Goal: Task Accomplishment & Management: Manage account settings

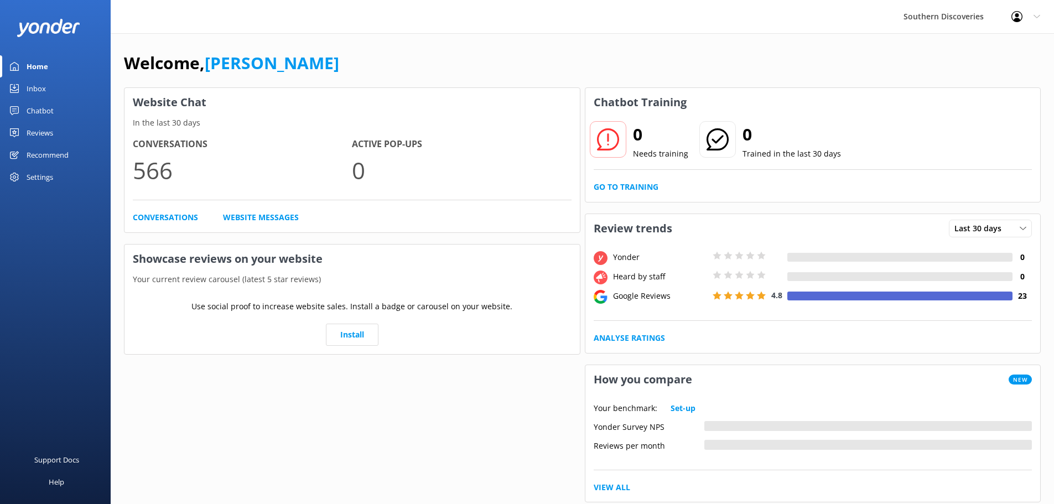
click at [53, 91] on link "Inbox" at bounding box center [55, 88] width 111 height 22
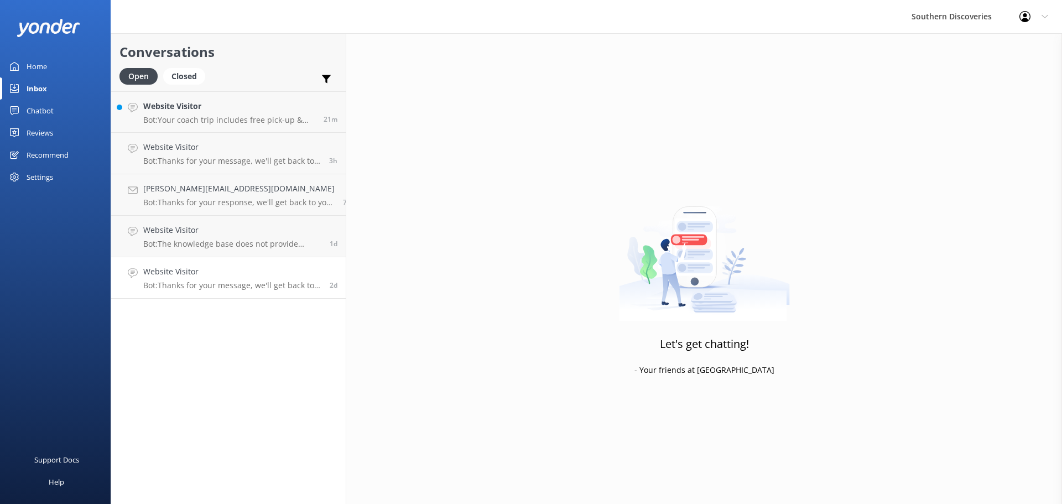
click at [232, 283] on p "Bot: Thanks for your message, we'll get back to you as soon as we can. You're a…" at bounding box center [232, 285] width 178 height 10
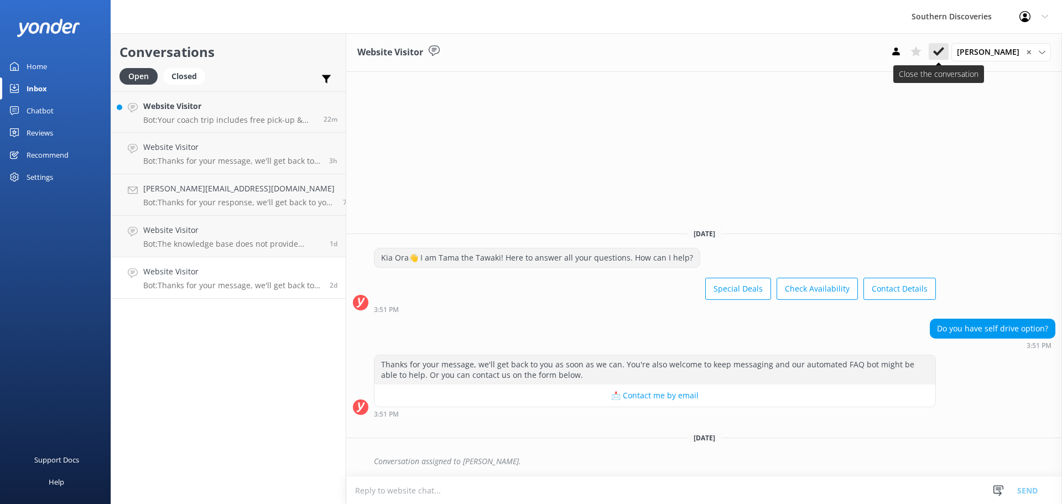
click at [944, 50] on use at bounding box center [938, 51] width 11 height 9
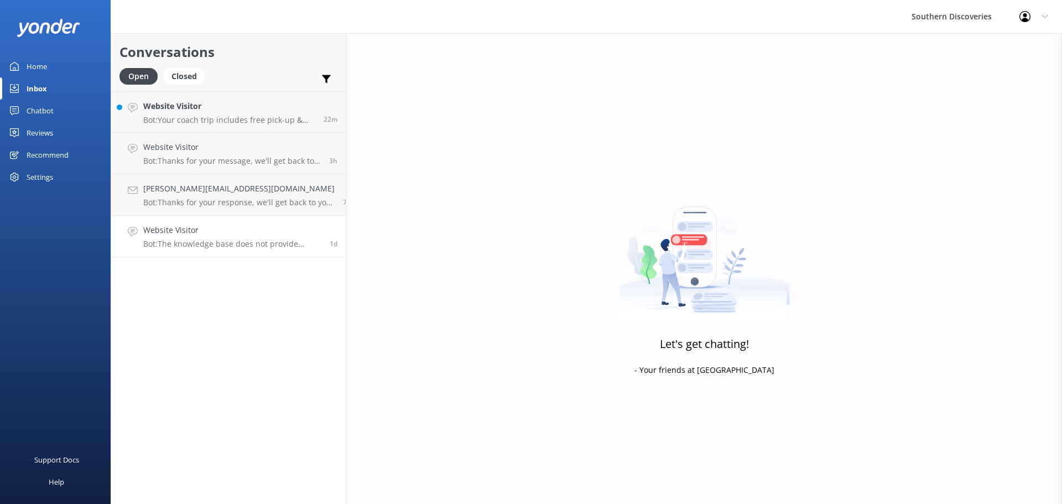
click at [206, 252] on link "Website Visitor Bot: The knowledge base does not provide specific differences b…" at bounding box center [228, 236] width 235 height 41
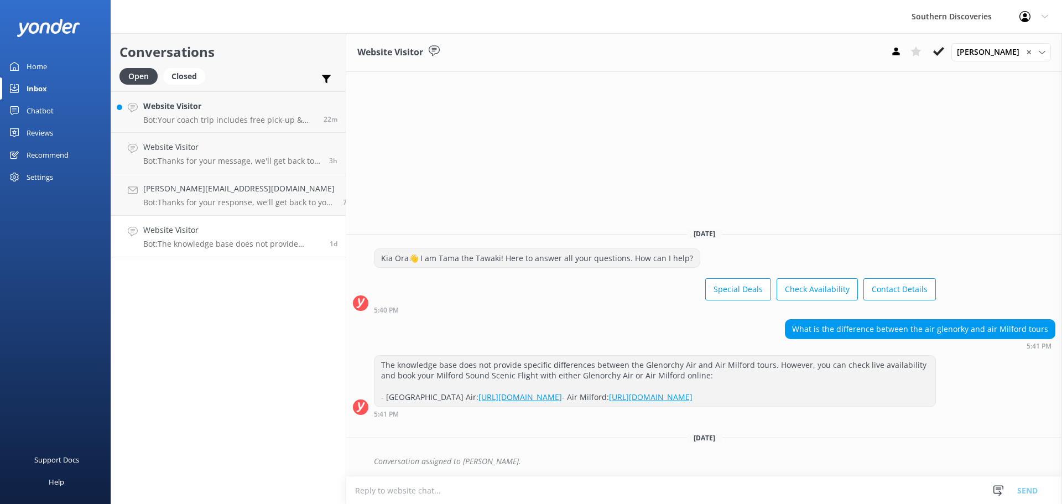
click at [576, 263] on div "Kia Ora👋 I am Tama the Tawaki! Here to answer all your questions. How can I hel…" at bounding box center [655, 277] width 562 height 58
click at [944, 46] on icon at bounding box center [938, 51] width 11 height 11
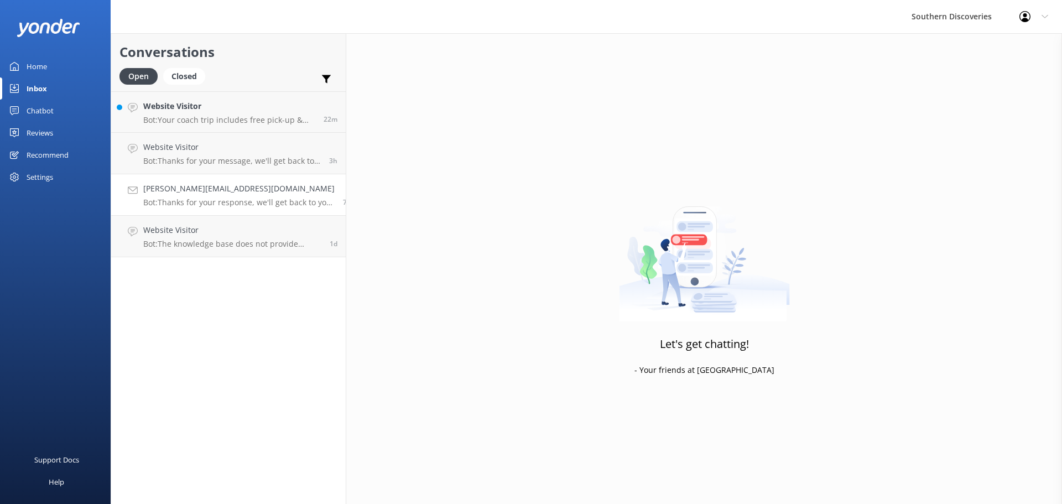
click at [227, 200] on p "Bot: Thanks for your response, we'll get back to you as soon as we can during o…" at bounding box center [238, 203] width 191 height 10
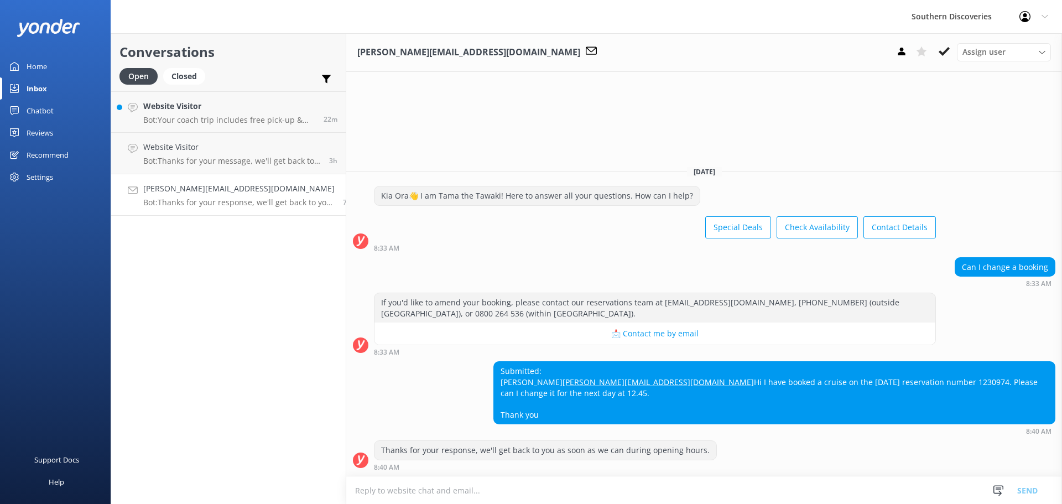
click at [575, 385] on div "Submitted: [PERSON_NAME] [PERSON_NAME][EMAIL_ADDRESS][DOMAIN_NAME] Hi I have bo…" at bounding box center [704, 398] width 716 height 74
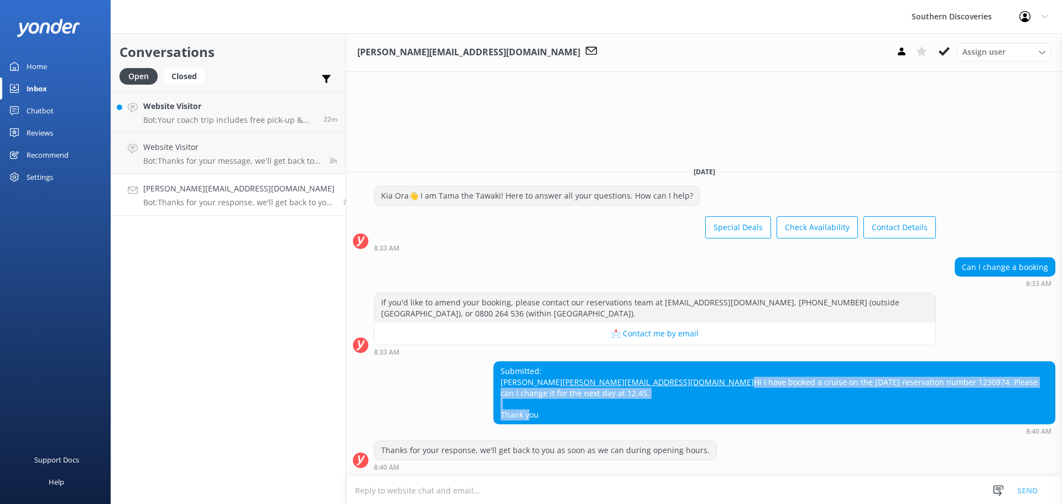
drag, startPoint x: 877, startPoint y: 387, endPoint x: 993, endPoint y: 402, distance: 116.6
click at [993, 402] on div "Submitted: [PERSON_NAME] [PERSON_NAME][EMAIL_ADDRESS][DOMAIN_NAME] Hi I have bo…" at bounding box center [774, 393] width 561 height 62
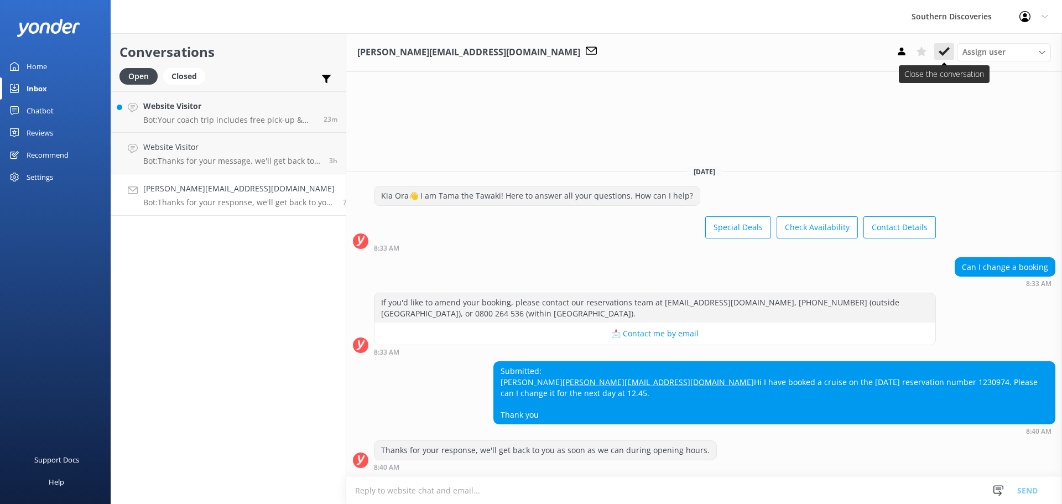
click at [952, 51] on button at bounding box center [944, 51] width 20 height 17
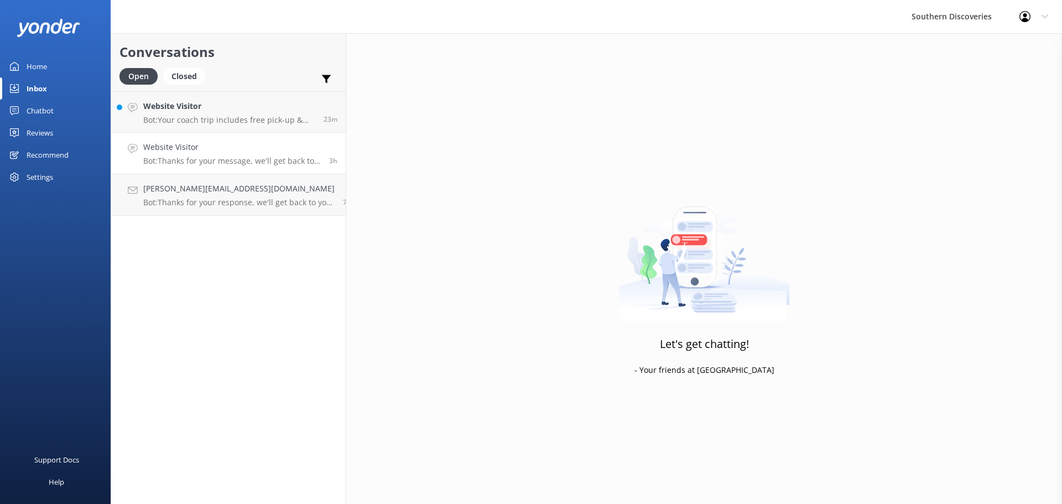
click at [216, 164] on p "Bot: Thanks for your message, we'll get back to you as soon as we can. You're a…" at bounding box center [232, 161] width 178 height 10
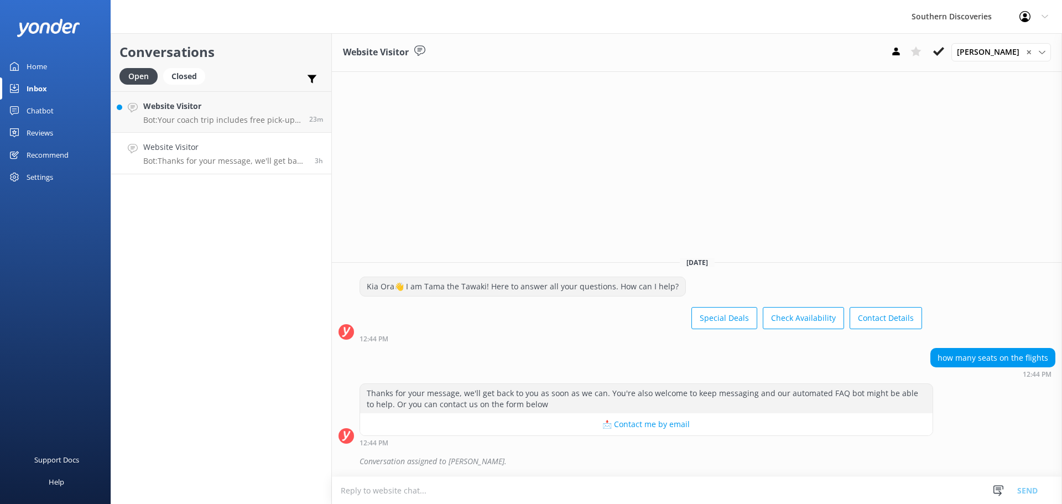
click at [848, 108] on div "Website Visitor [PERSON_NAME] ✕ [PERSON_NAME] [PERSON_NAME] [PERSON_NAME] [PERS…" at bounding box center [697, 268] width 730 height 471
click at [944, 49] on use at bounding box center [938, 51] width 11 height 9
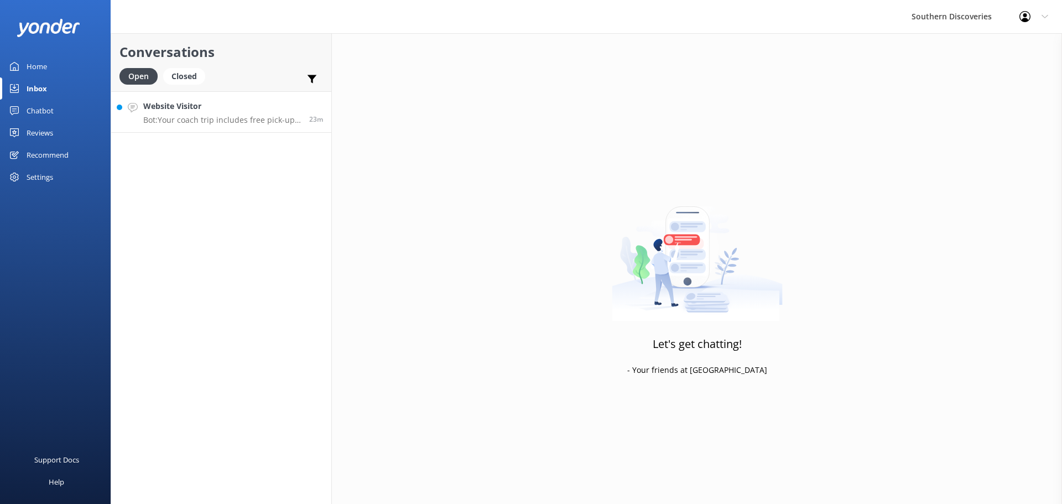
click at [211, 112] on h4 "Website Visitor" at bounding box center [222, 106] width 158 height 12
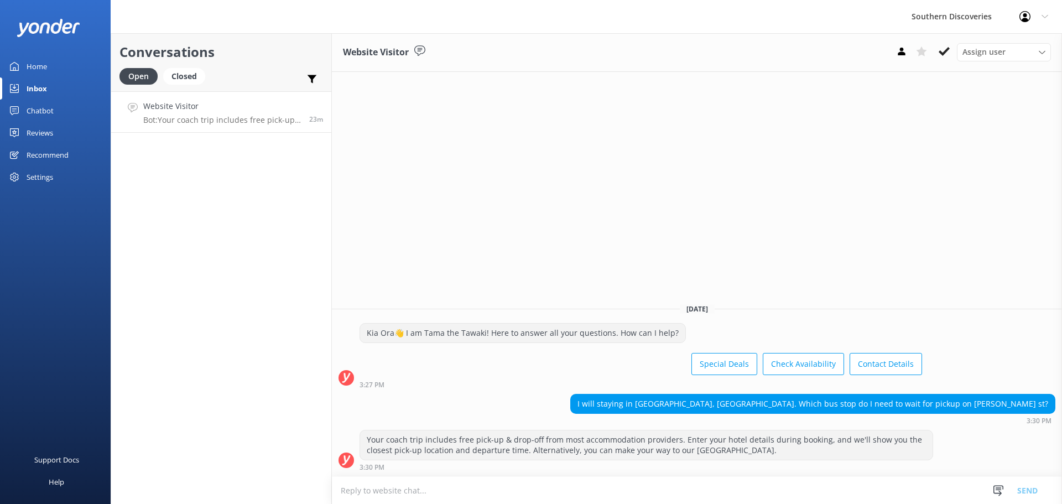
click at [584, 169] on div "Website Visitor Assign user [PERSON_NAME] [PERSON_NAME] [PERSON_NAME] [PERSON_N…" at bounding box center [697, 268] width 730 height 471
click at [944, 56] on icon at bounding box center [944, 51] width 11 height 11
